Goal: Task Accomplishment & Management: Manage account settings

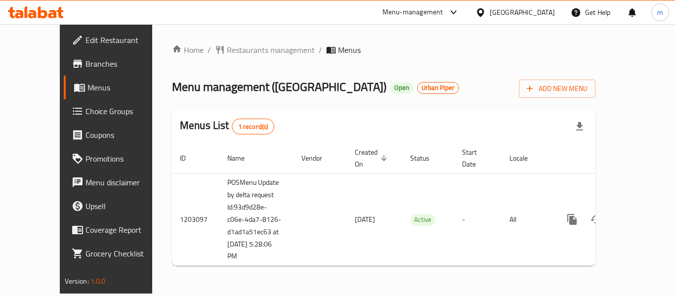
drag, startPoint x: 546, startPoint y: 8, endPoint x: 544, endPoint y: 16, distance: 8.5
click at [546, 8] on div "[GEOGRAPHIC_DATA]" at bounding box center [522, 12] width 65 height 11
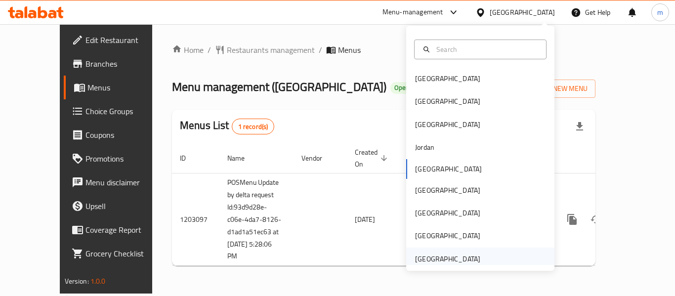
click at [475, 251] on div "[GEOGRAPHIC_DATA]" at bounding box center [447, 259] width 81 height 23
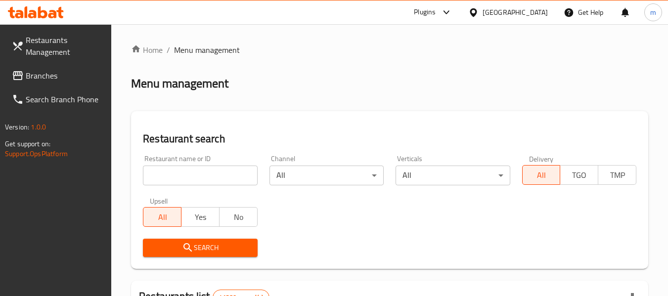
drag, startPoint x: 41, startPoint y: 69, endPoint x: 58, endPoint y: 78, distance: 19.2
click at [41, 70] on span "Branches" at bounding box center [65, 76] width 78 height 12
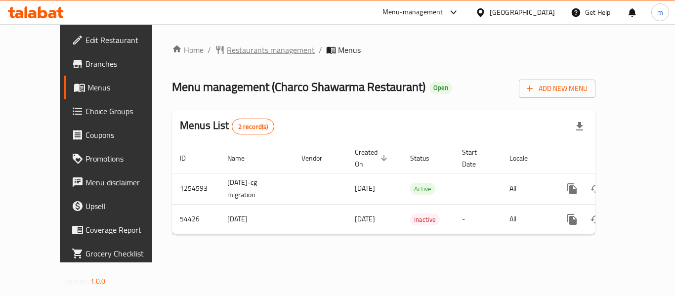
click at [228, 50] on span "Restaurants management" at bounding box center [271, 50] width 88 height 12
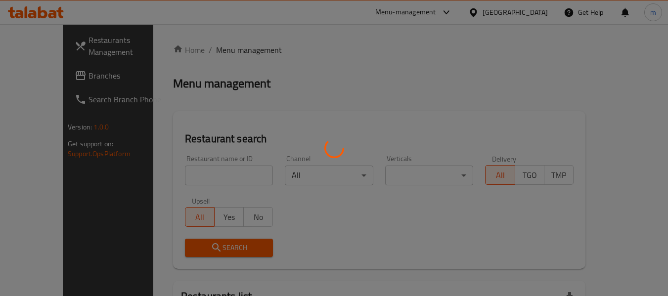
click at [186, 171] on div at bounding box center [334, 148] width 668 height 296
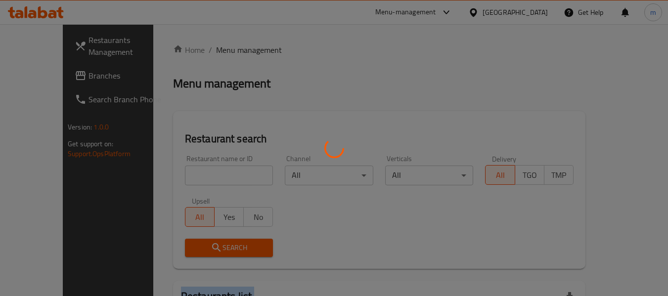
click at [186, 171] on div at bounding box center [334, 148] width 668 height 296
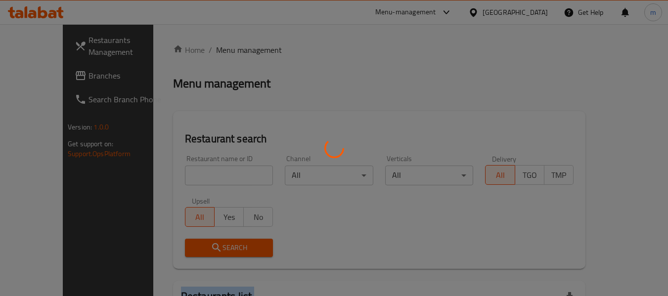
click at [186, 171] on div at bounding box center [334, 148] width 668 height 296
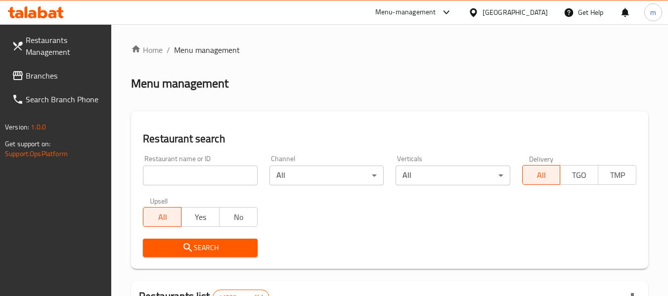
click at [186, 171] on input "search" at bounding box center [200, 176] width 114 height 20
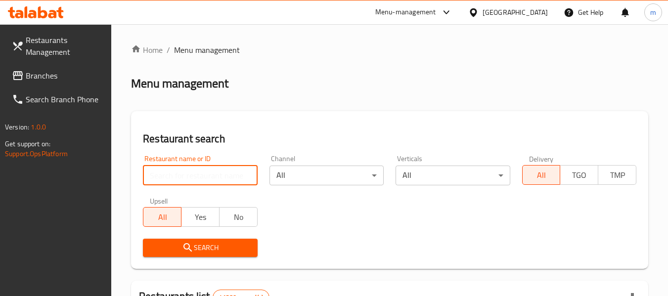
paste input "26878"
type input "26878"
click button "Search" at bounding box center [200, 248] width 114 height 18
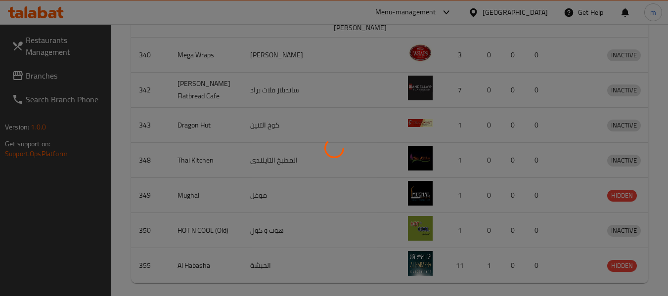
scroll to position [145, 0]
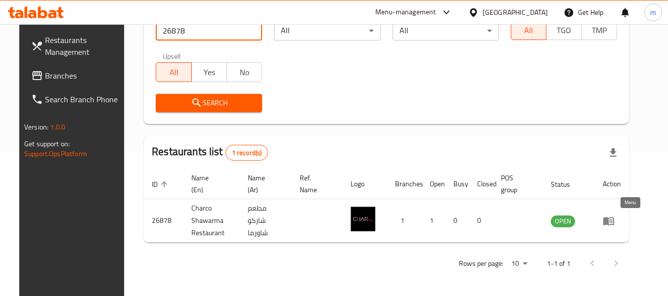
click at [615, 224] on icon "enhanced table" at bounding box center [609, 221] width 12 height 12
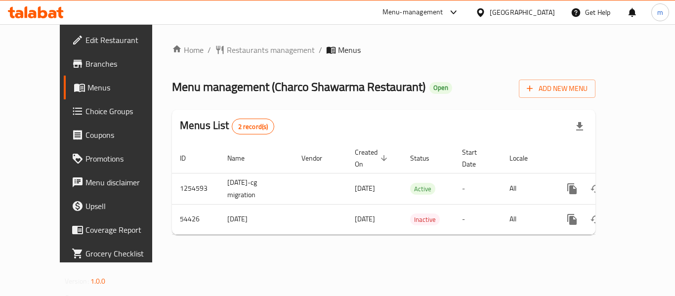
click at [86, 112] on span "Choice Groups" at bounding box center [125, 111] width 79 height 12
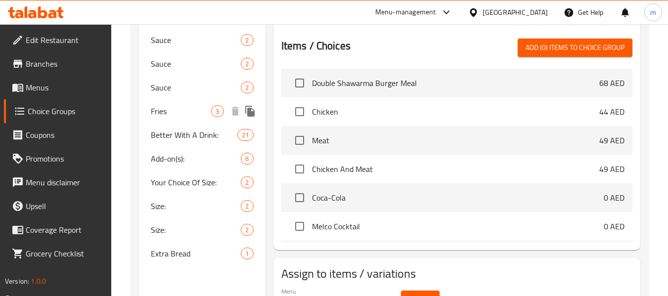
scroll to position [389, 0]
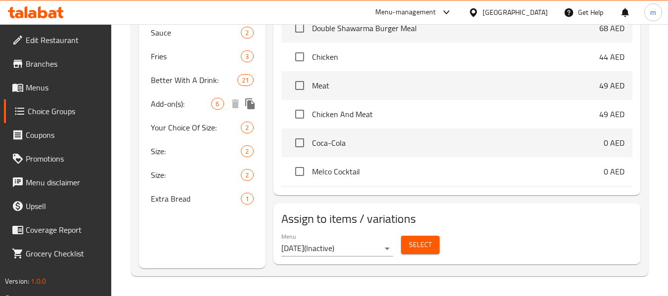
drag, startPoint x: 186, startPoint y: 99, endPoint x: 247, endPoint y: 154, distance: 82.2
click at [186, 99] on span "Add-on(s):" at bounding box center [181, 104] width 60 height 12
type input "Add-on(s):"
type input "الإضافات:"
type input "0"
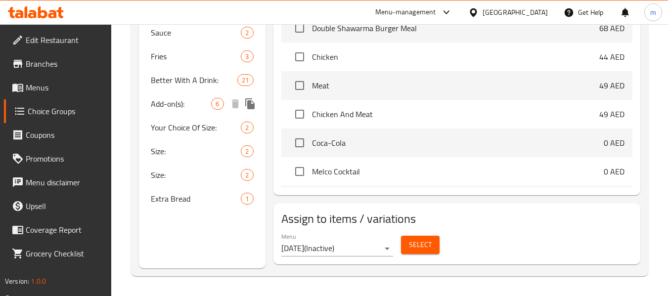
type input "4"
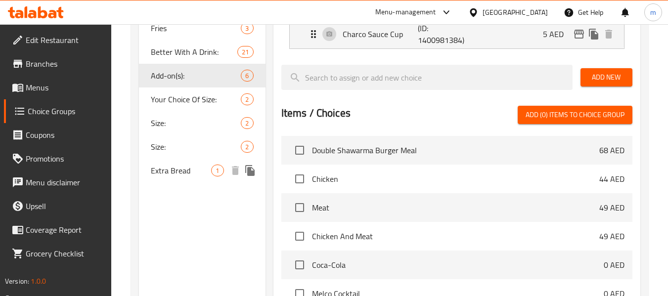
scroll to position [396, 0]
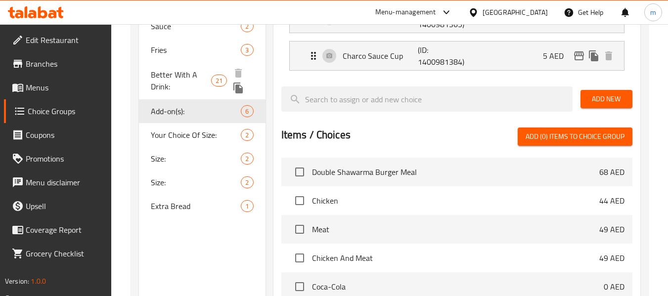
click at [191, 74] on span "Better With A Drink:" at bounding box center [181, 81] width 60 height 24
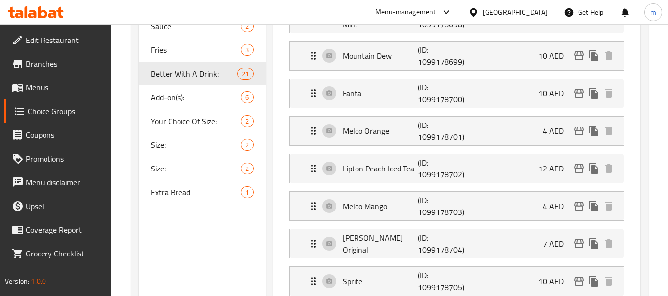
type input "Better With A Drink:"
type input "أحسن مع مشروب:"
type input "14"
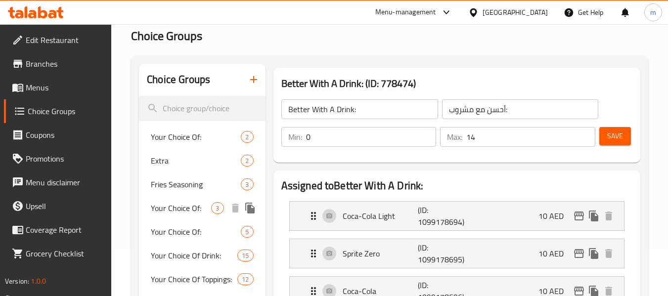
scroll to position [0, 0]
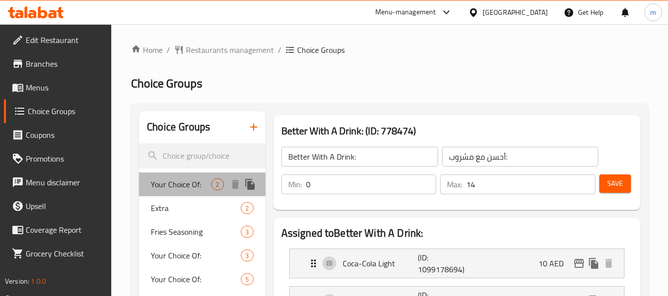
click at [173, 190] on span "Your Choice Of:" at bounding box center [181, 184] width 60 height 12
type input "Your Choice Of:"
type input "إختيارك من:"
type input "1"
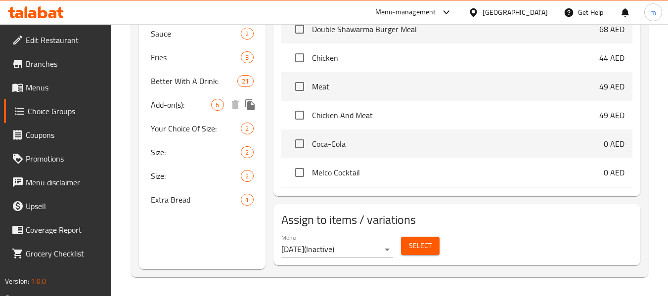
scroll to position [389, 0]
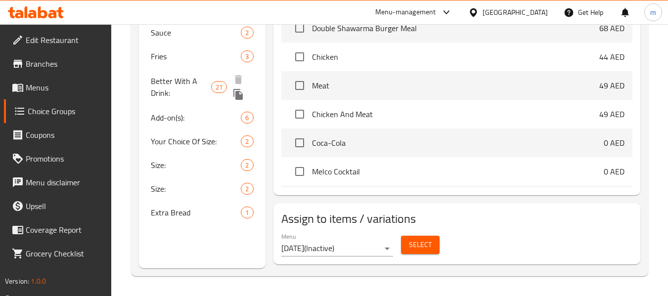
click at [177, 80] on span "Better With A Drink:" at bounding box center [181, 87] width 60 height 24
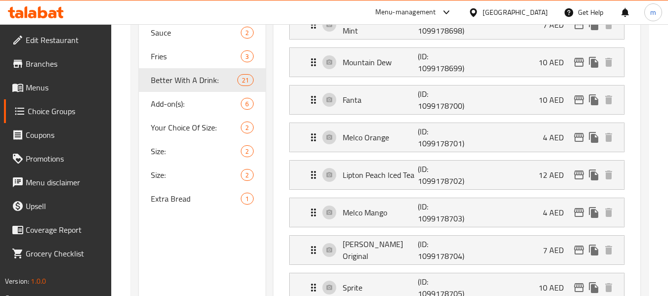
type input "Better With A Drink:"
type input "أحسن مع مشروب:"
type input "0"
type input "14"
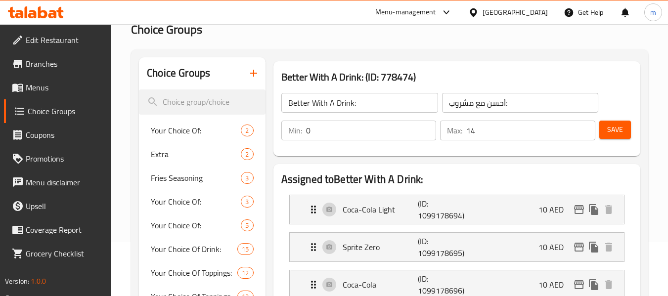
scroll to position [0, 0]
